Goal: Find specific page/section: Find specific page/section

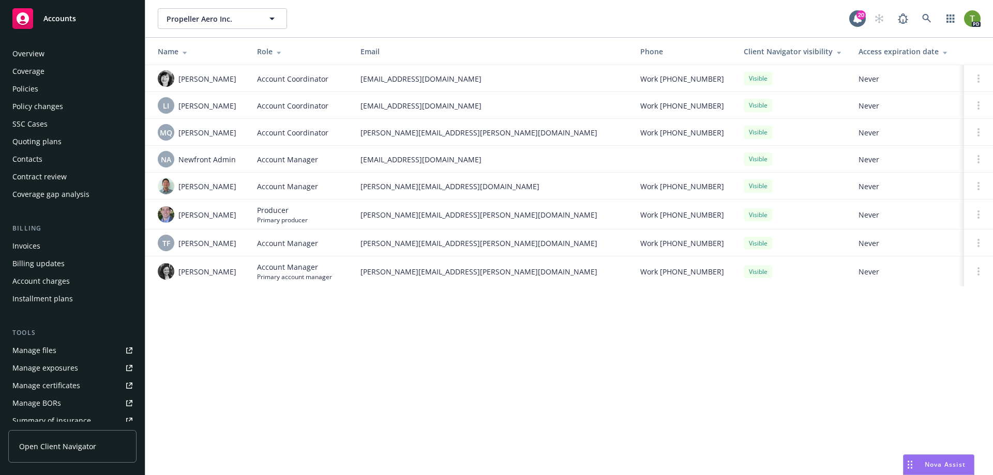
scroll to position [181, 0]
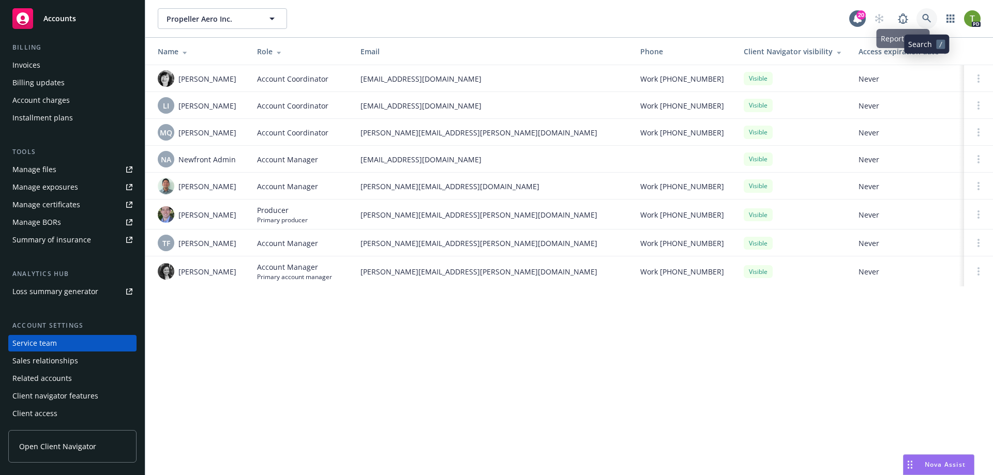
click at [923, 22] on icon at bounding box center [926, 18] width 9 height 9
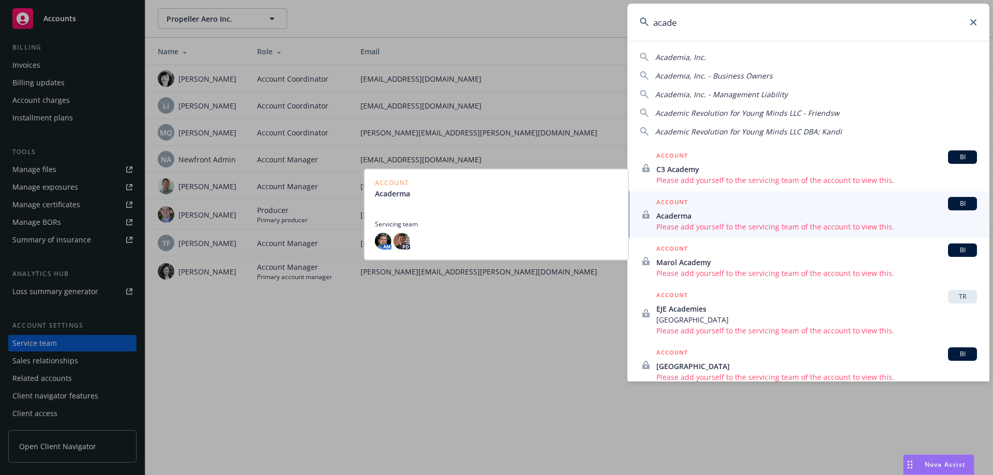
click at [684, 53] on span "Academia, Inc." at bounding box center [680, 57] width 51 height 10
type input "Academia, Inc."
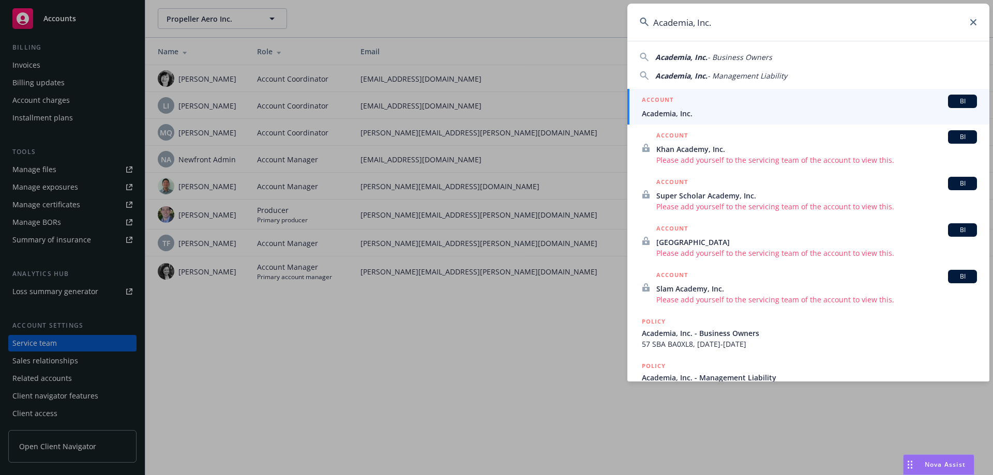
click at [676, 116] on span "Academia, Inc." at bounding box center [809, 113] width 335 height 11
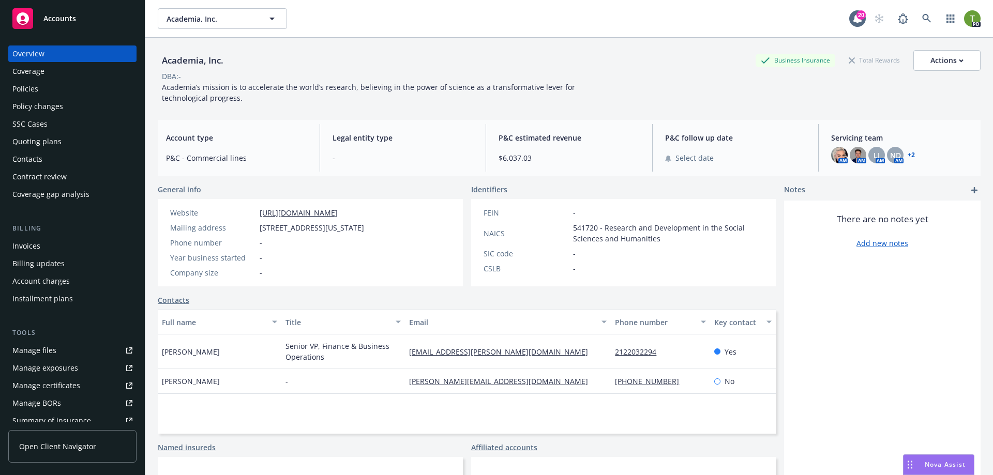
click at [908, 154] on link "+ 2" at bounding box center [911, 155] width 7 height 6
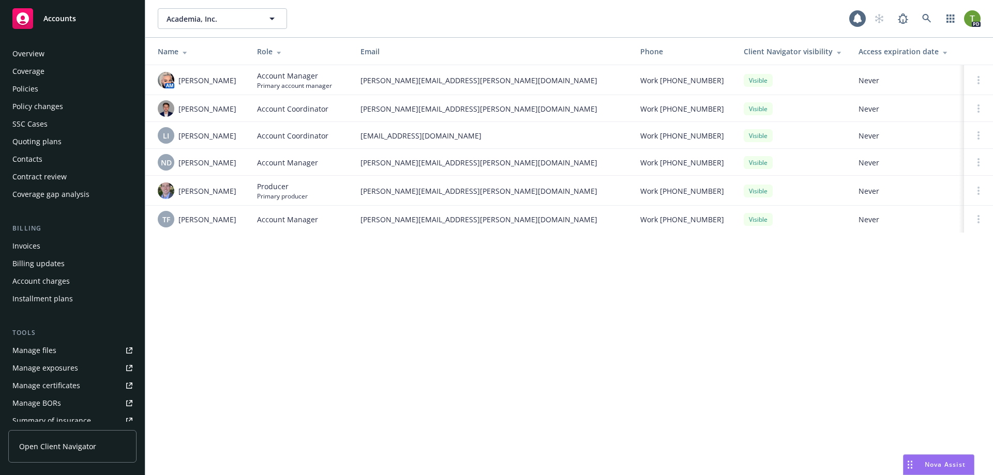
scroll to position [181, 0]
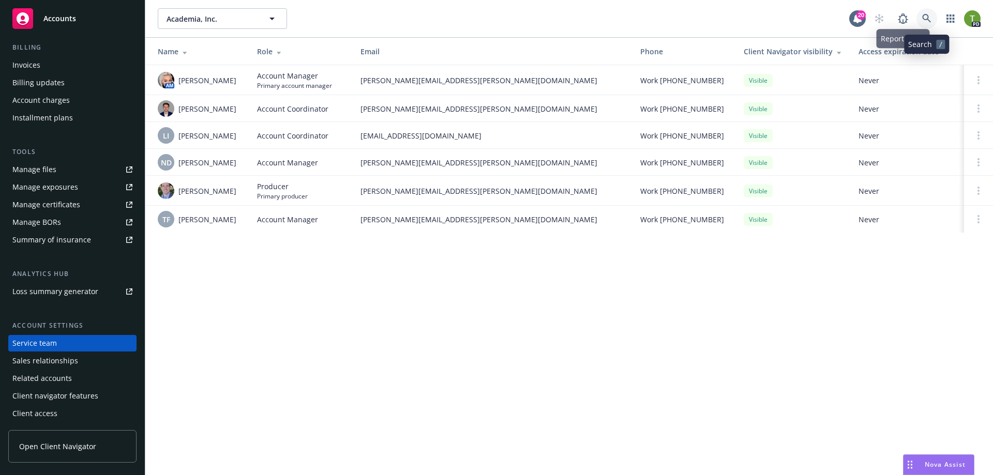
click at [926, 19] on icon at bounding box center [926, 18] width 9 height 9
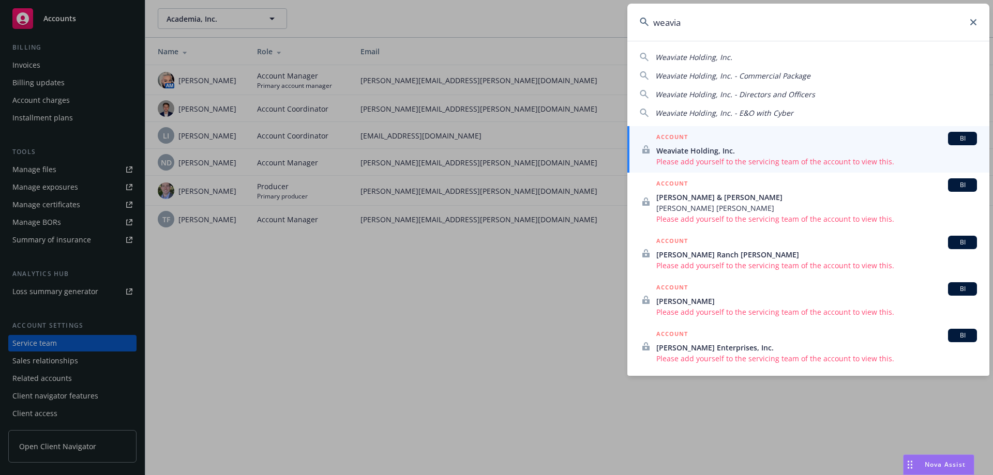
type input "weavia"
click at [691, 155] on span "Weaviate Holding, Inc." at bounding box center [816, 150] width 321 height 11
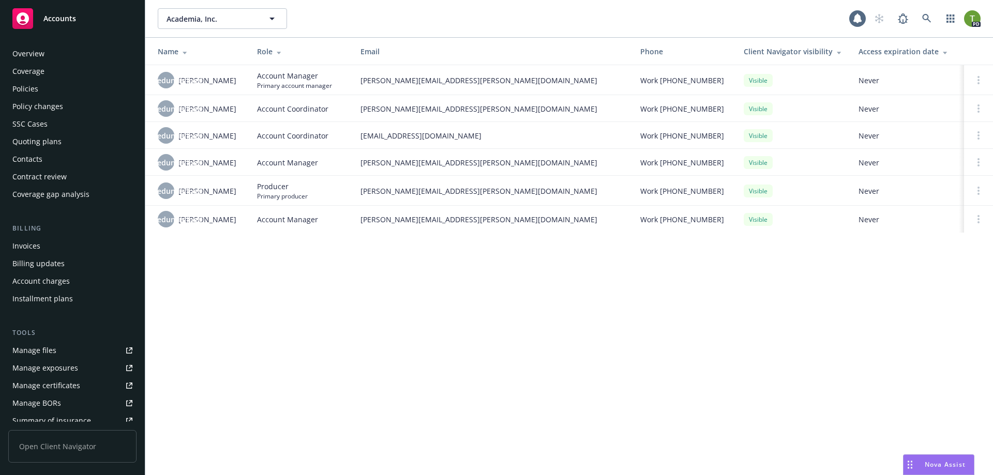
scroll to position [181, 0]
